Goal: Find specific page/section: Find specific page/section

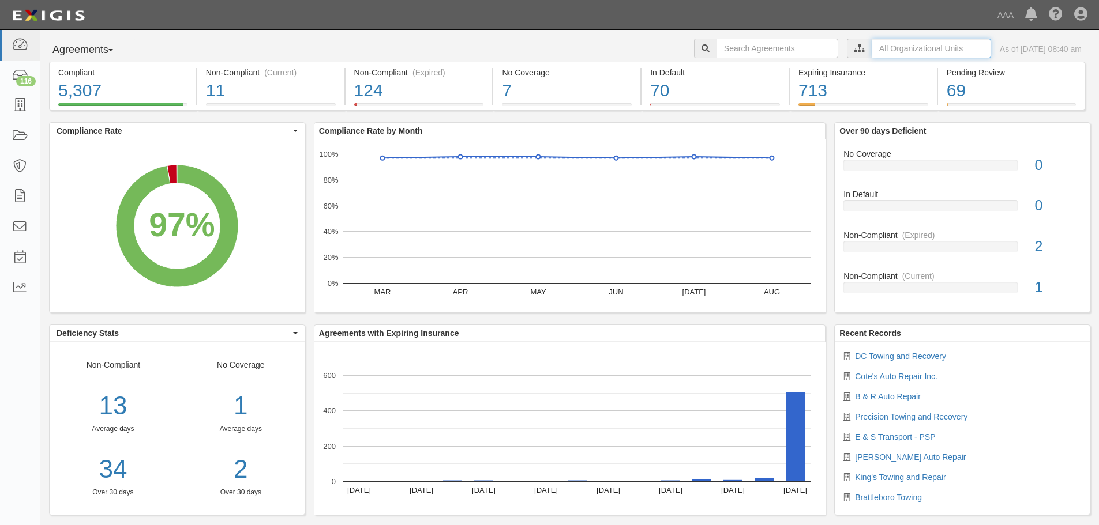
click at [871, 53] on input "text" at bounding box center [930, 49] width 119 height 20
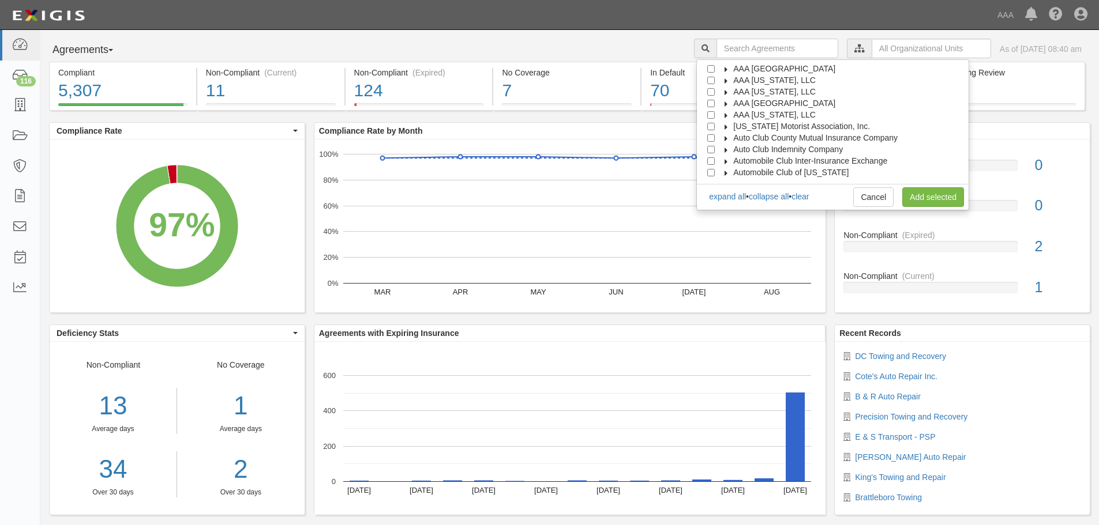
click at [762, 104] on span "AAA [GEOGRAPHIC_DATA]" at bounding box center [784, 103] width 102 height 9
click at [767, 108] on label "AAA [GEOGRAPHIC_DATA]" at bounding box center [777, 103] width 116 height 12
click at [770, 104] on span "AAA [GEOGRAPHIC_DATA]" at bounding box center [784, 103] width 102 height 9
click at [776, 116] on span "Automotive Services" at bounding box center [780, 114] width 74 height 9
click at [735, 136] on input "Emergency Roadside Service (ERS)" at bounding box center [731, 137] width 7 height 7
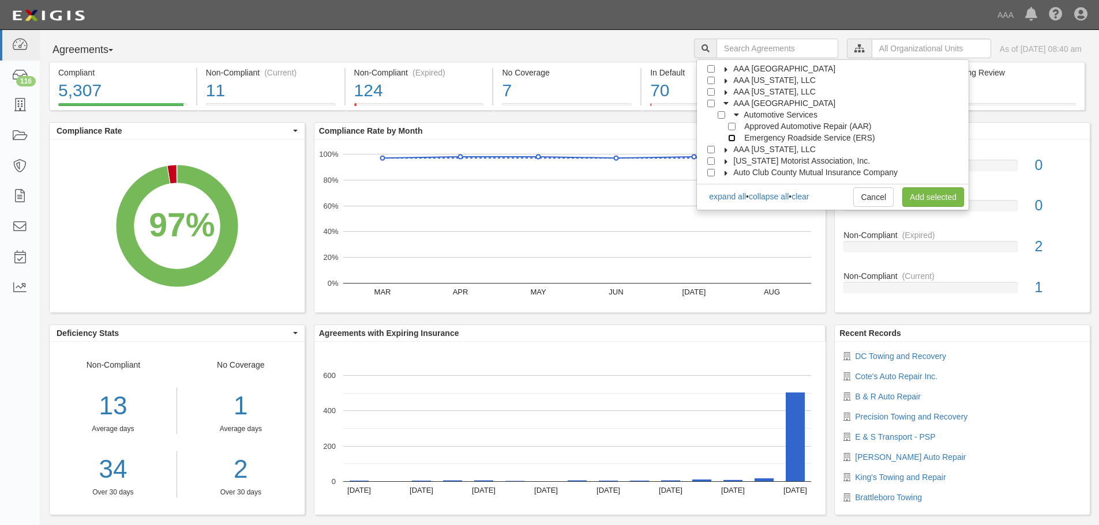
checkbox input "true"
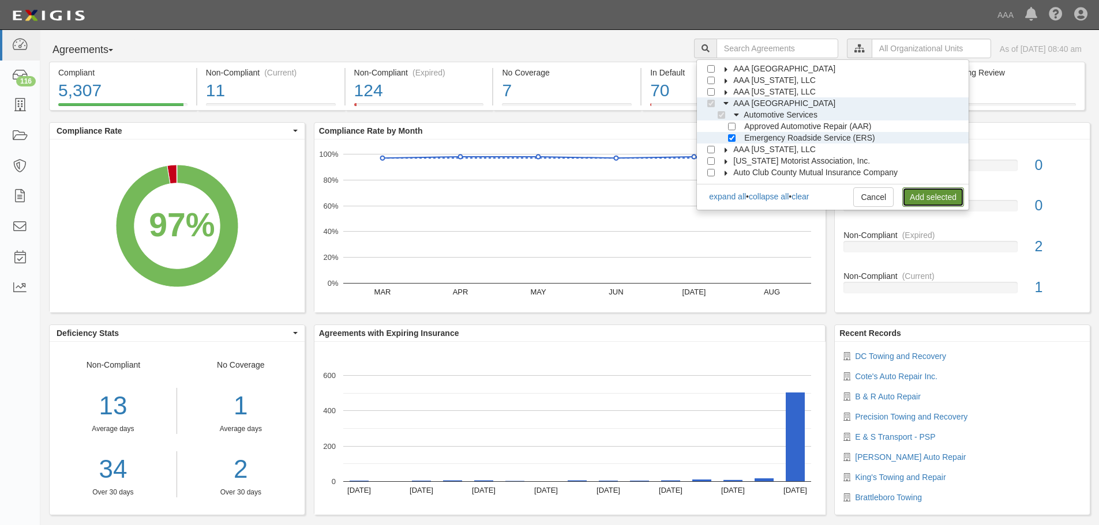
click at [929, 206] on link "Add selected" at bounding box center [933, 197] width 62 height 20
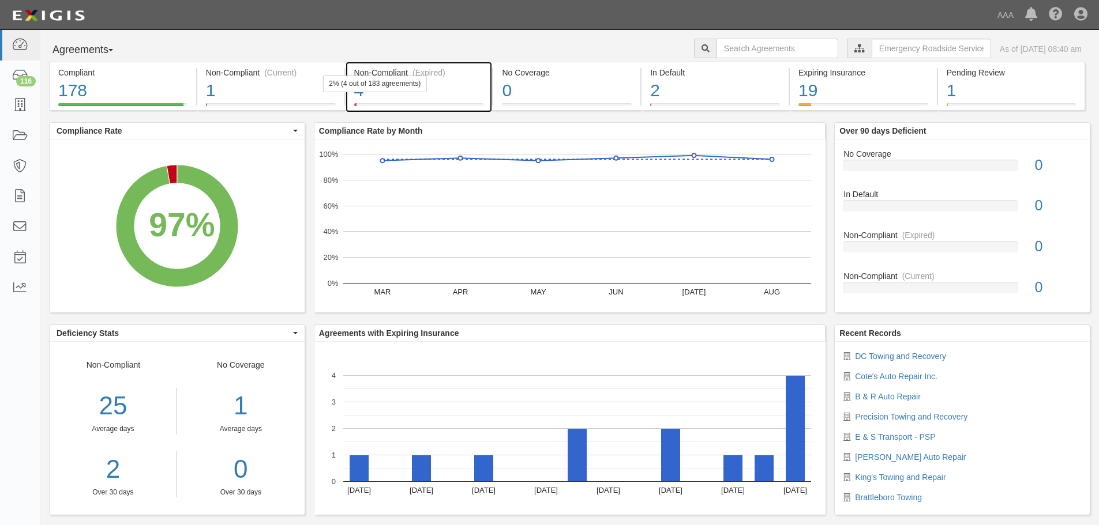
click at [434, 80] on div "4" at bounding box center [419, 90] width 130 height 25
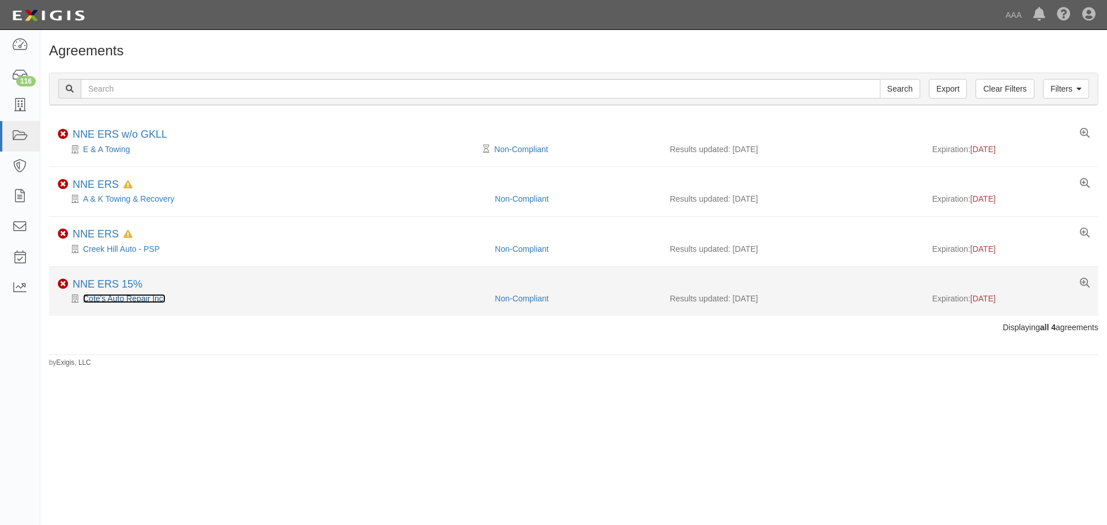
click at [104, 296] on link "Cote's Auto Repair Inc." at bounding box center [124, 298] width 82 height 9
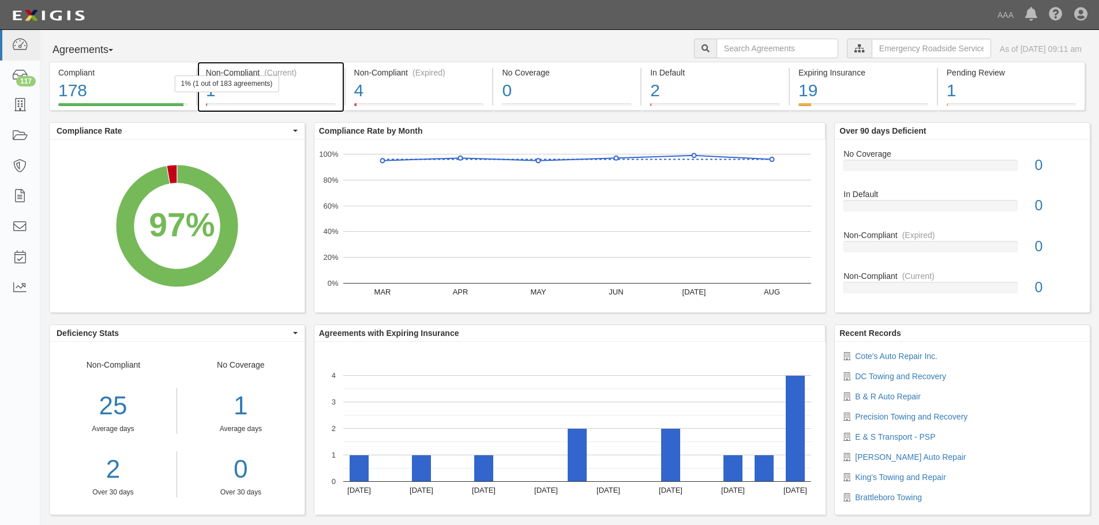
click at [289, 93] on div "1" at bounding box center [271, 90] width 130 height 25
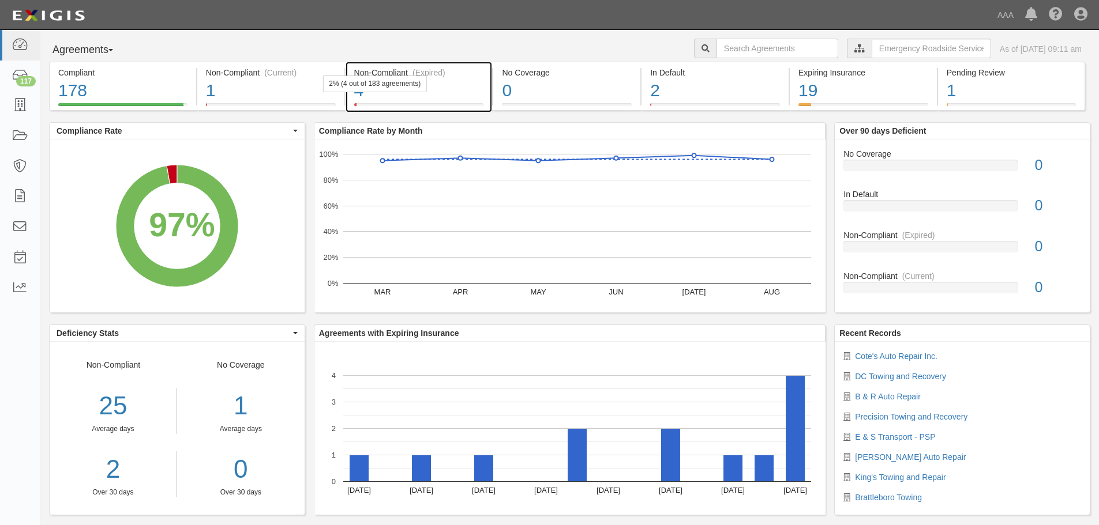
click at [440, 94] on div "4" at bounding box center [419, 90] width 130 height 25
